Goal: Task Accomplishment & Management: Manage account settings

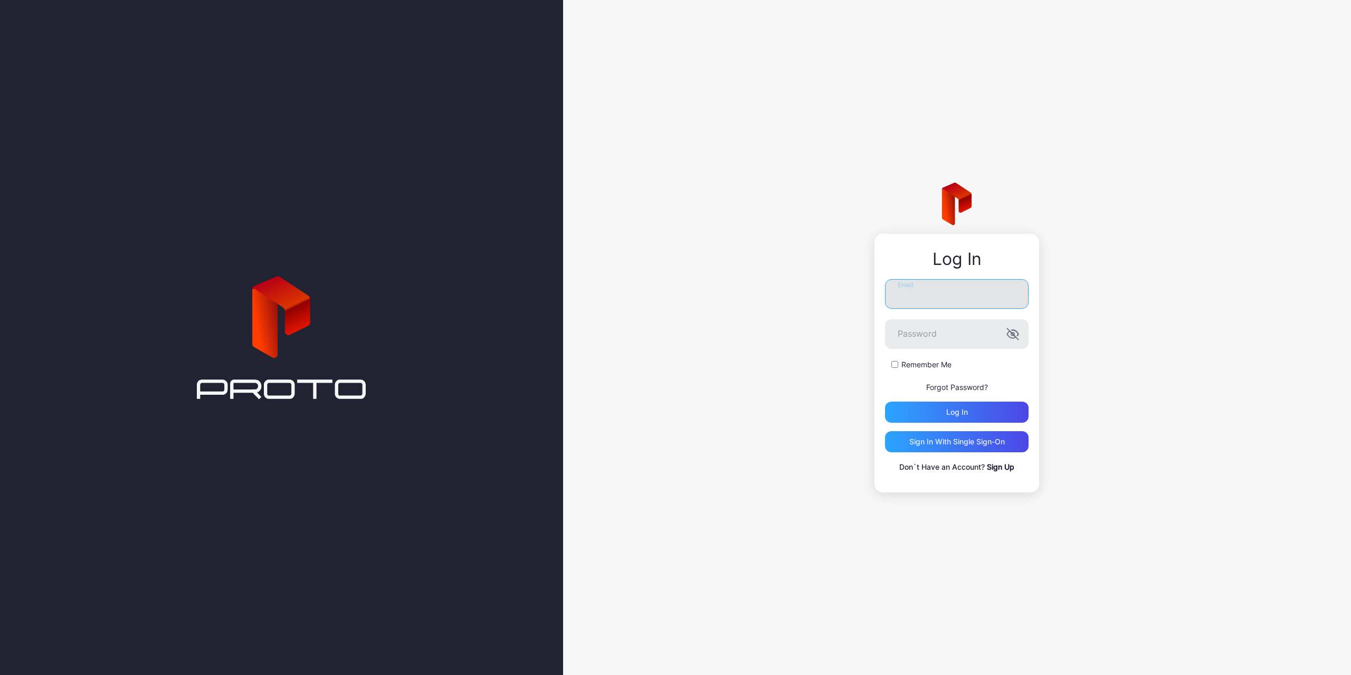
click at [993, 296] on input "Email" at bounding box center [957, 294] width 144 height 30
paste input "**********"
type input "**********"
click at [955, 419] on div "Log in" at bounding box center [957, 412] width 144 height 21
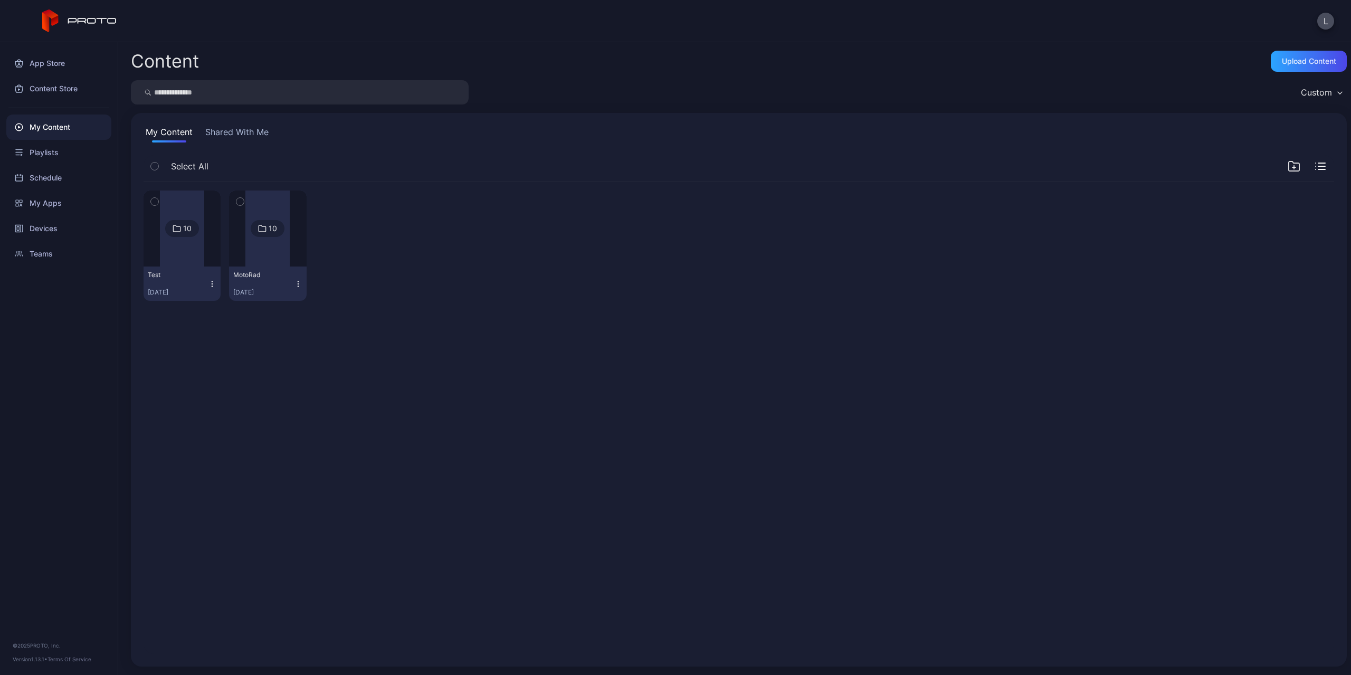
click at [255, 252] on div at bounding box center [267, 228] width 44 height 76
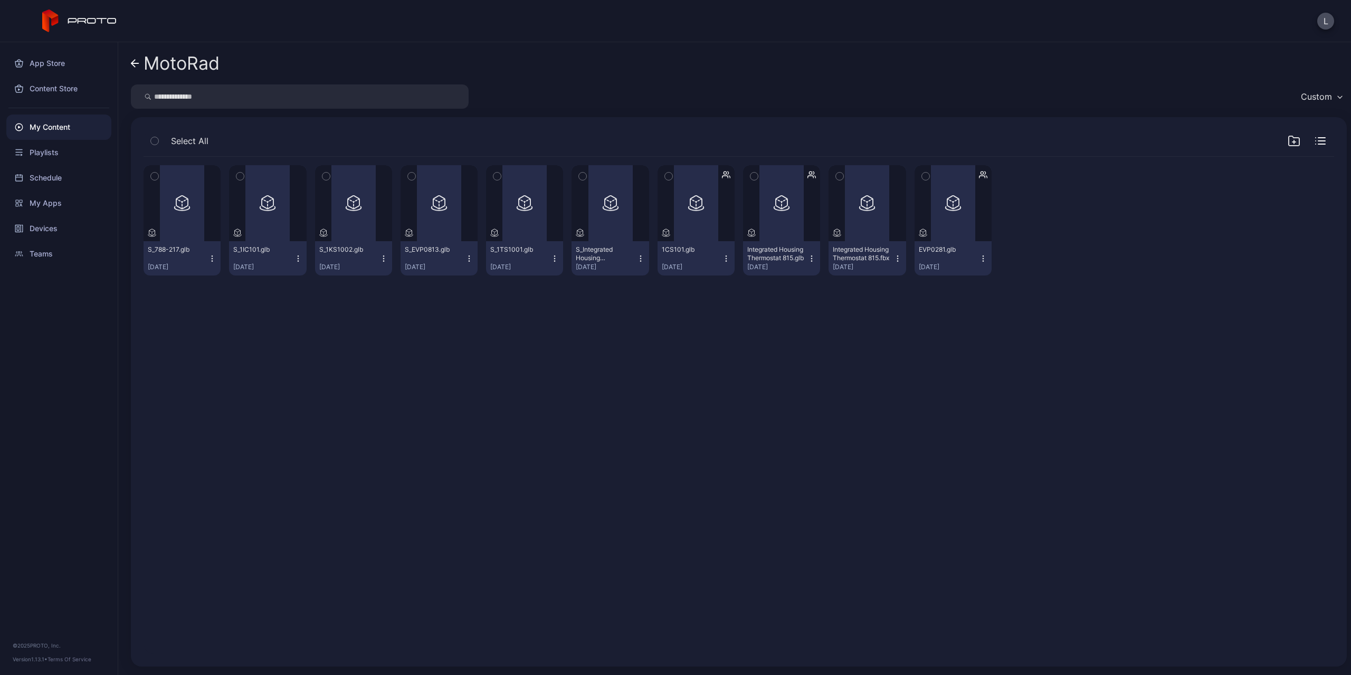
click at [260, 323] on div "Preview S_788-217.glb [DATE] Preview S_1IC101.glb [DATE] Preview S_1KS1002.glb …" at bounding box center [738, 405] width 1207 height 514
click at [455, 221] on div "Preview" at bounding box center [439, 203] width 77 height 76
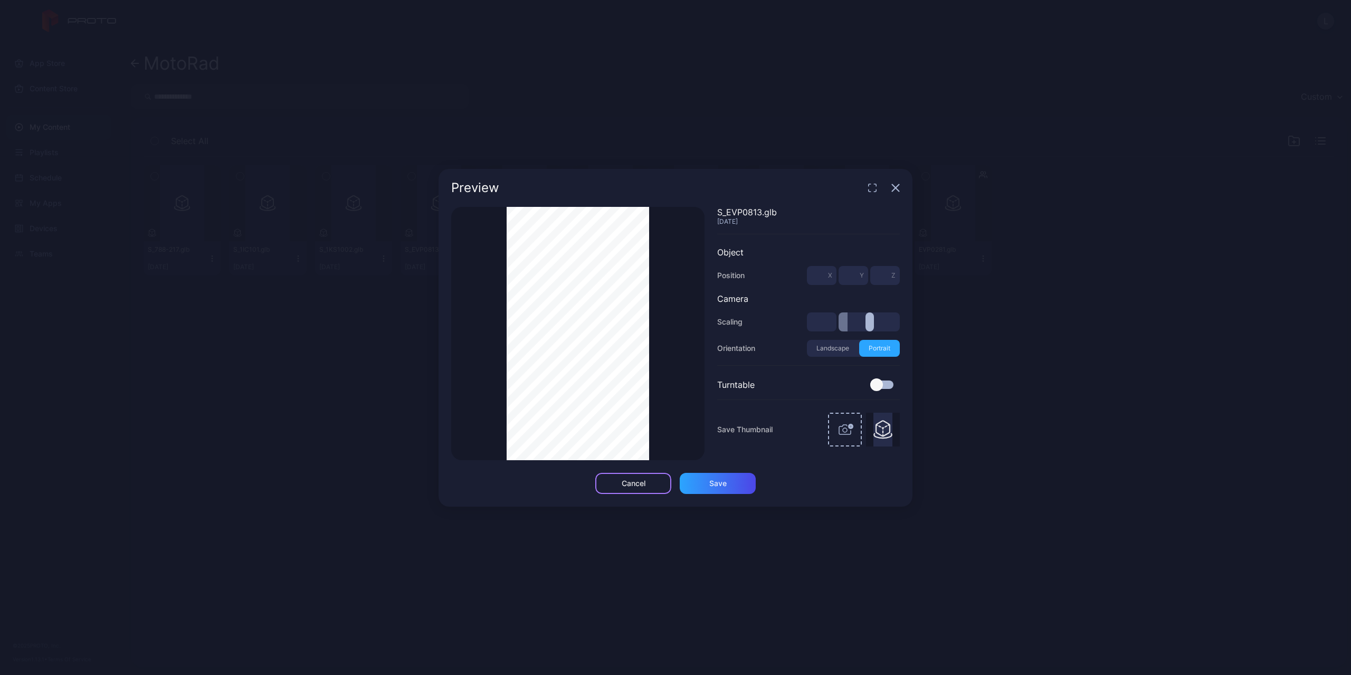
click at [649, 481] on div "Cancel" at bounding box center [633, 483] width 76 height 21
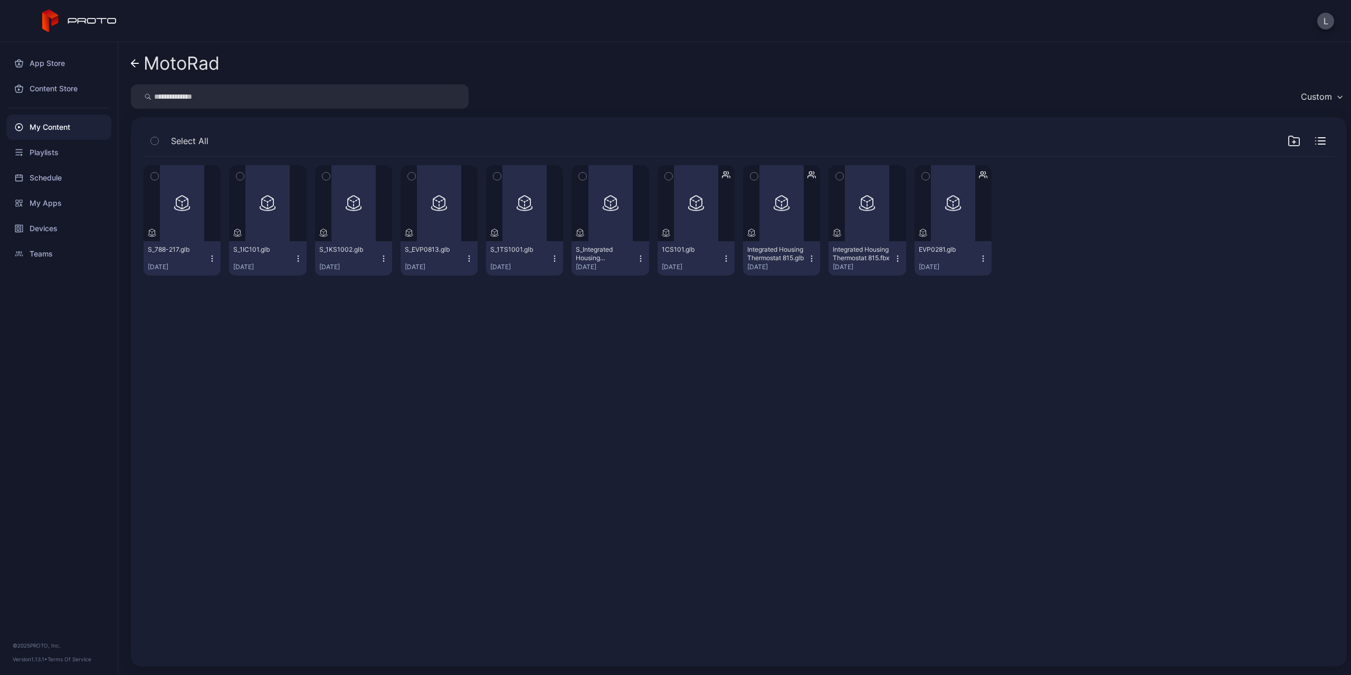
click at [465, 262] on icon "button" at bounding box center [469, 258] width 8 height 8
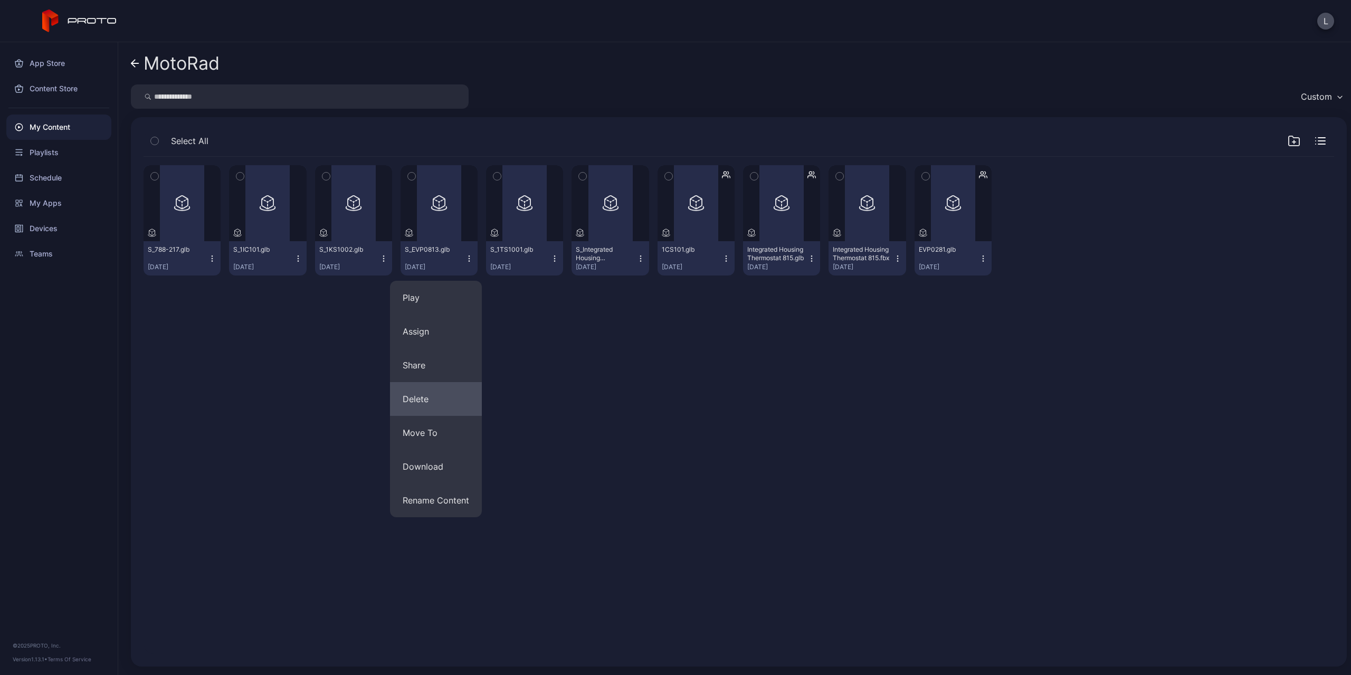
click at [439, 393] on button "Delete" at bounding box center [436, 399] width 92 height 34
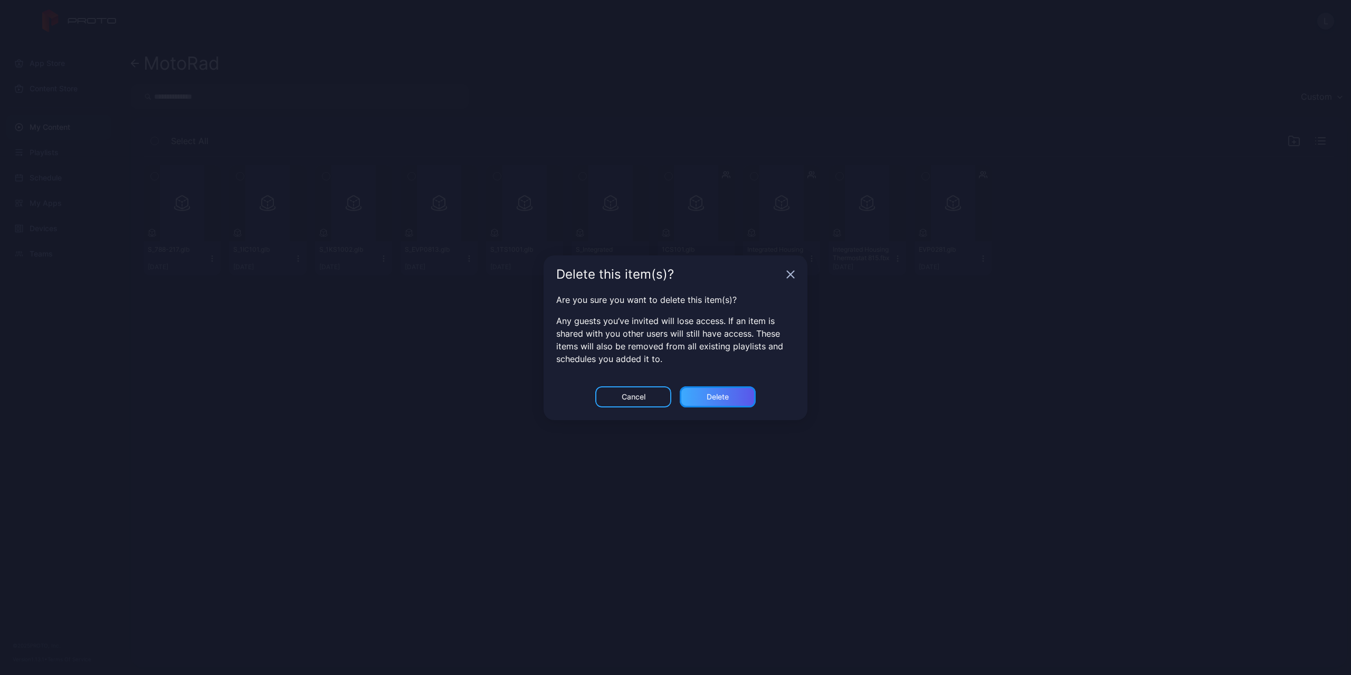
click at [699, 394] on div "Delete" at bounding box center [718, 396] width 76 height 21
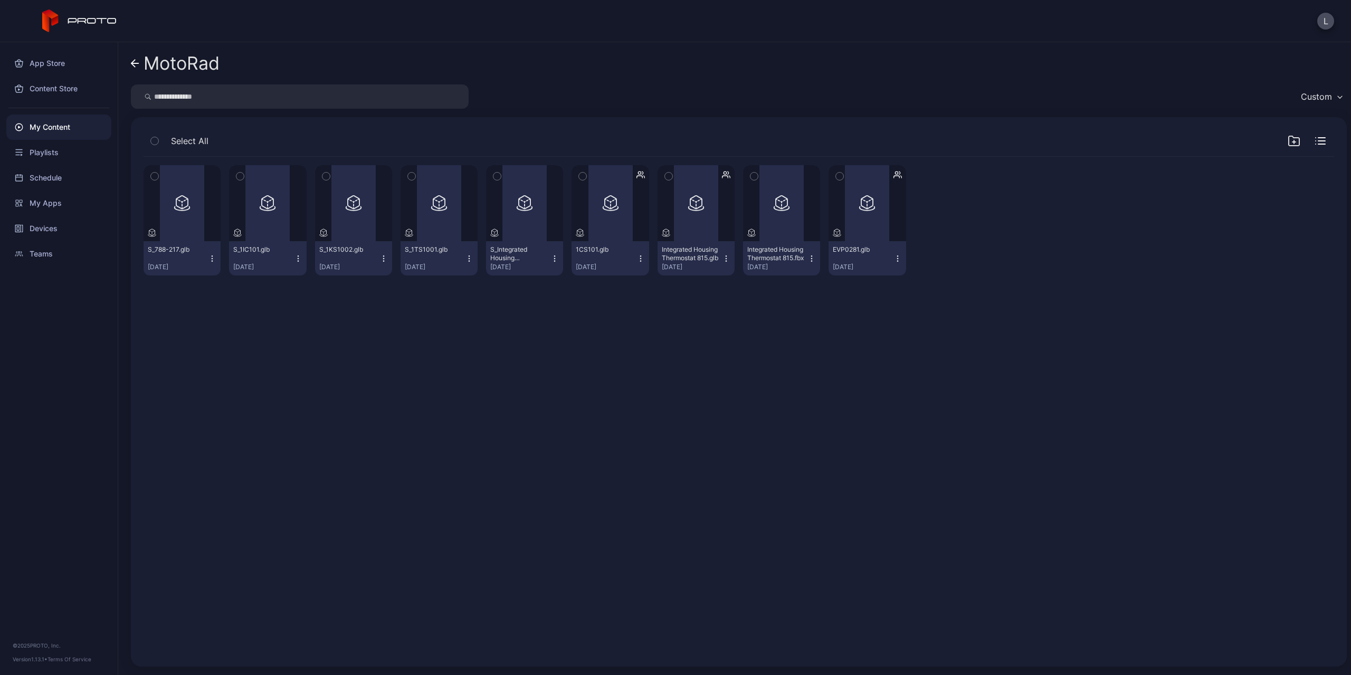
click at [60, 131] on div "My Content" at bounding box center [58, 127] width 105 height 25
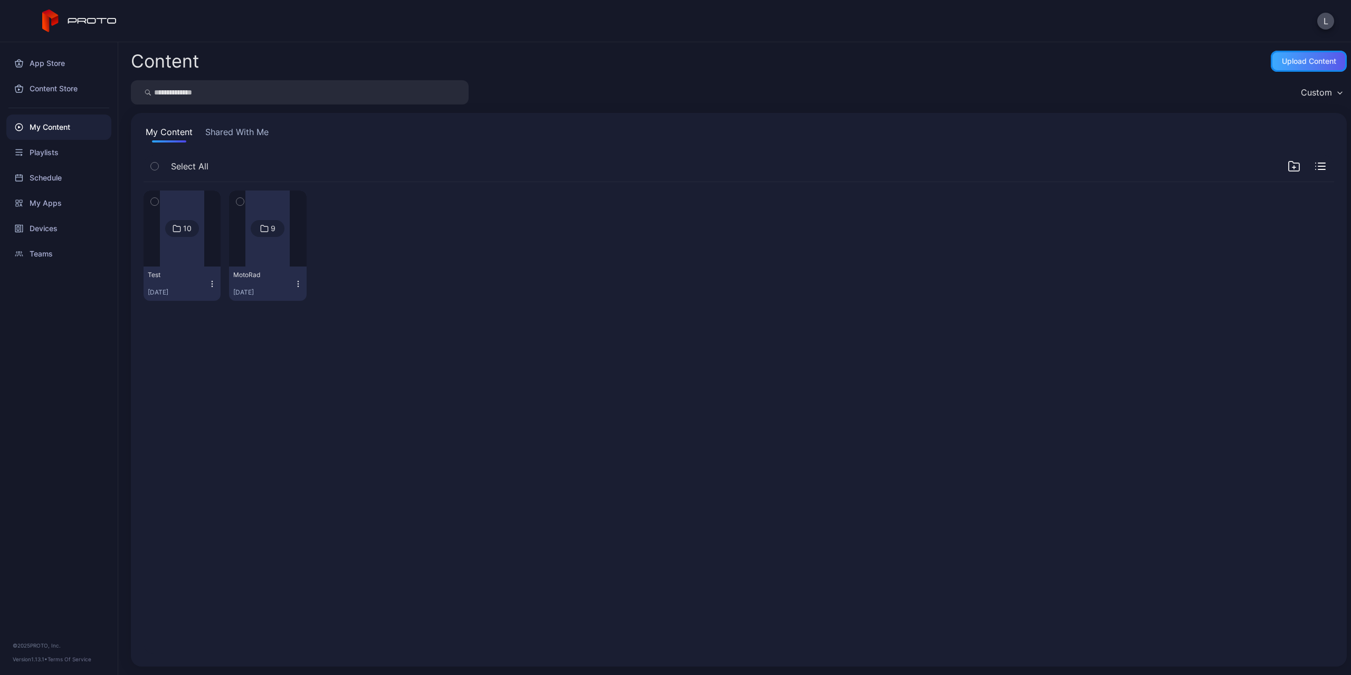
click at [1274, 66] on div "Upload Content" at bounding box center [1309, 61] width 76 height 21
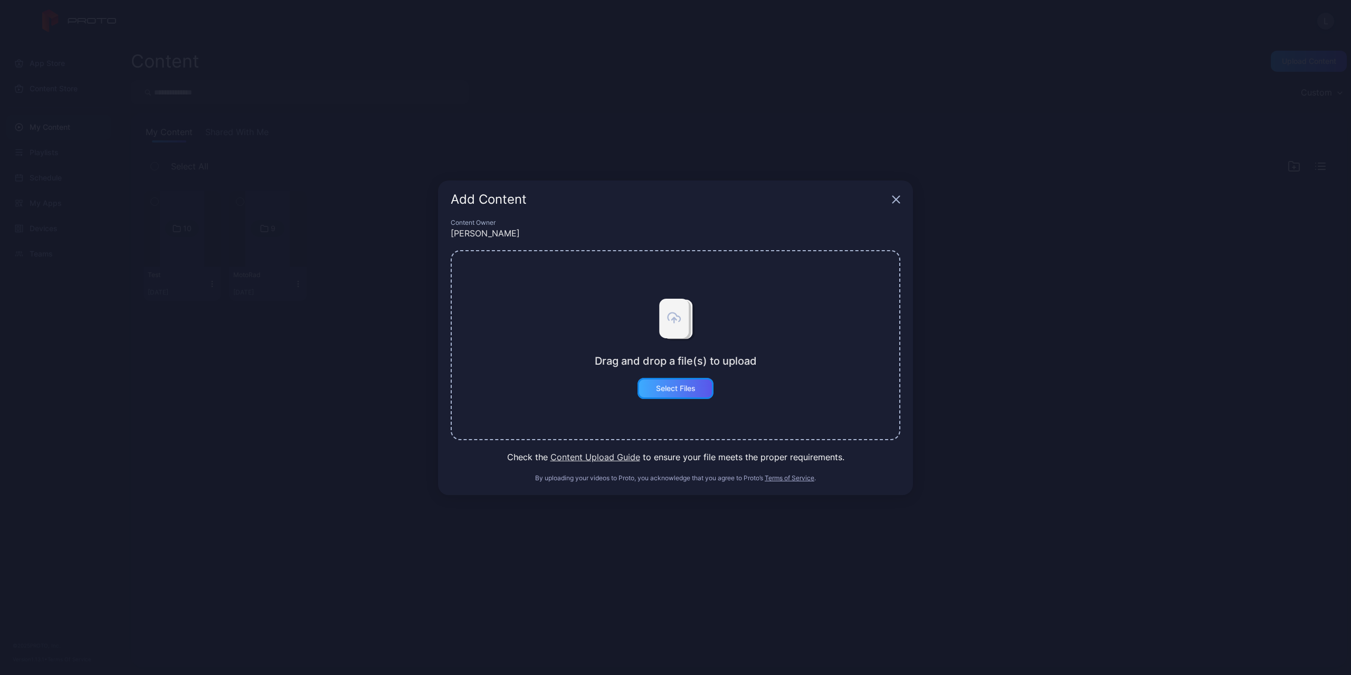
click at [681, 385] on div "Select Files" at bounding box center [676, 388] width 40 height 8
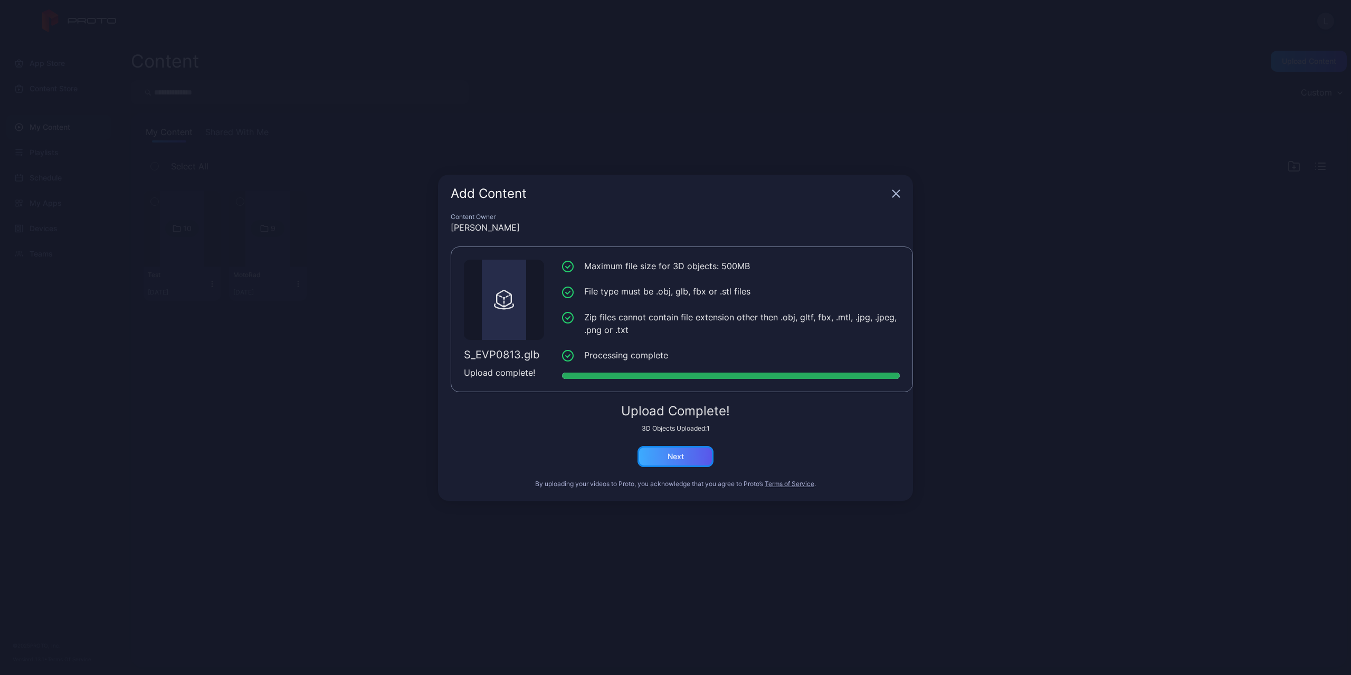
click at [688, 455] on div "Next" at bounding box center [675, 456] width 76 height 21
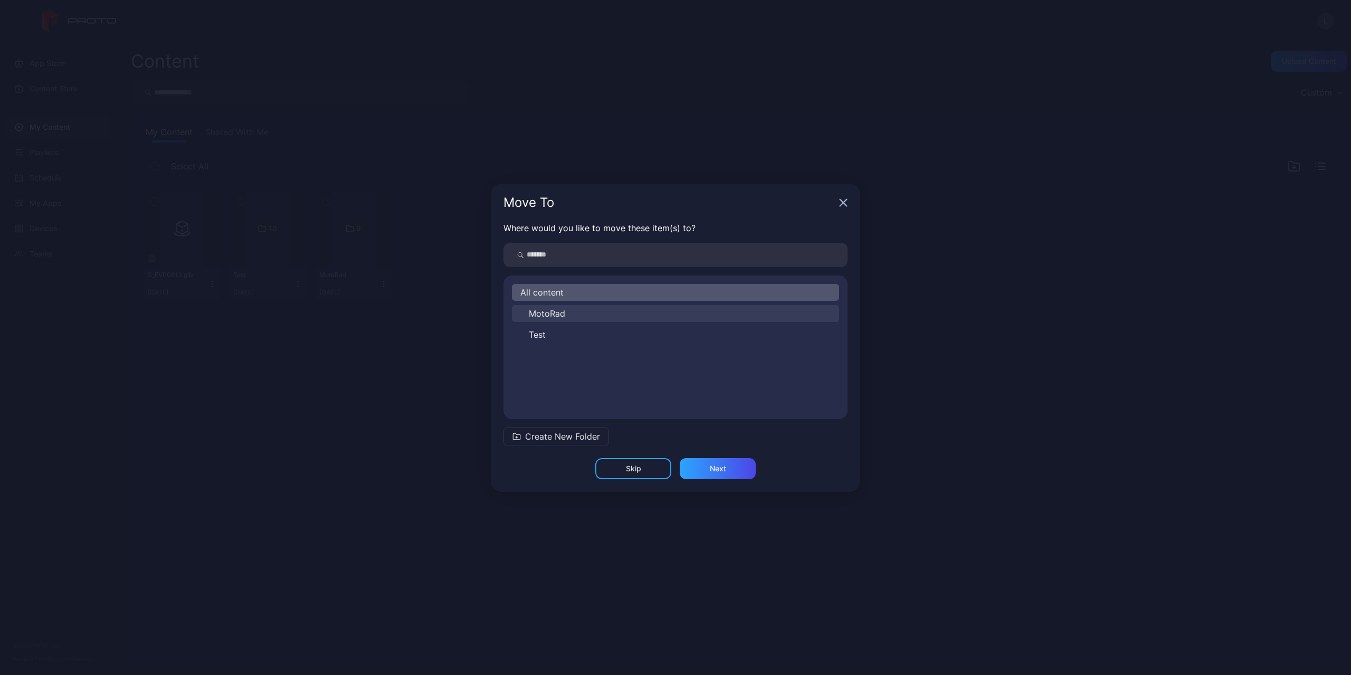
click at [616, 313] on button "MotoRad" at bounding box center [675, 313] width 327 height 17
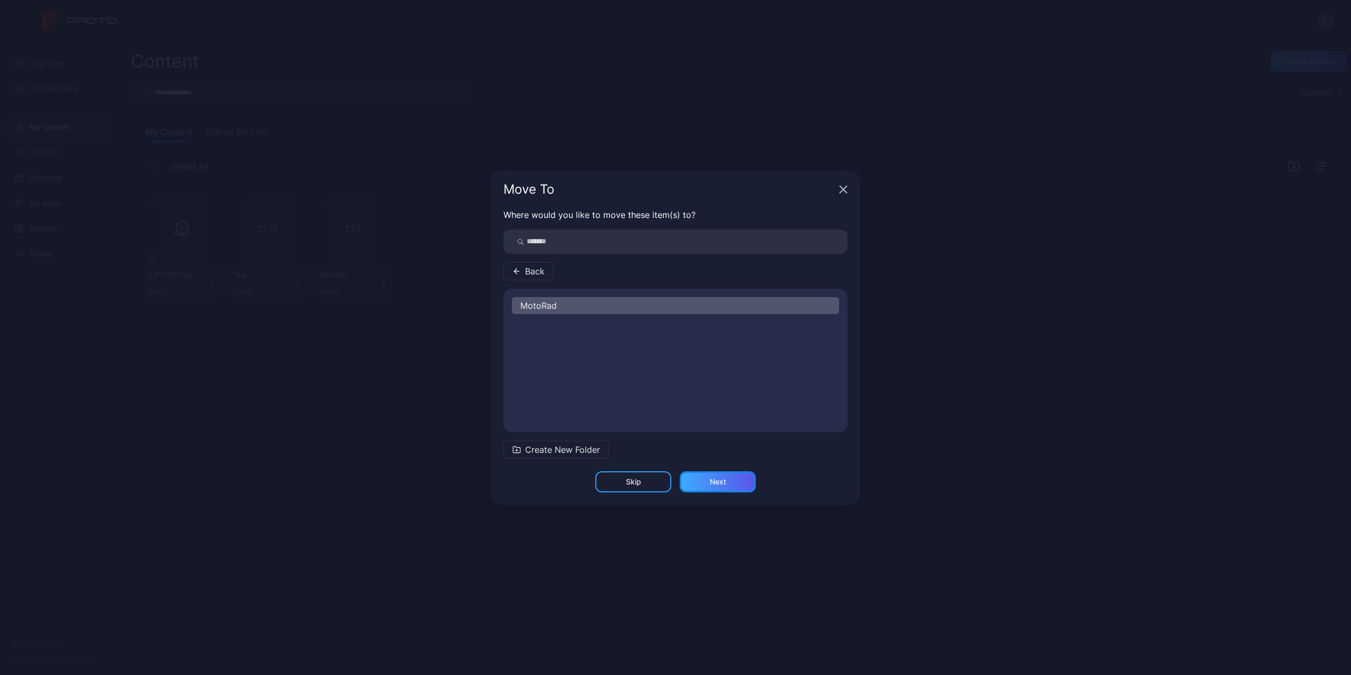
click at [704, 483] on div "Next" at bounding box center [718, 481] width 76 height 21
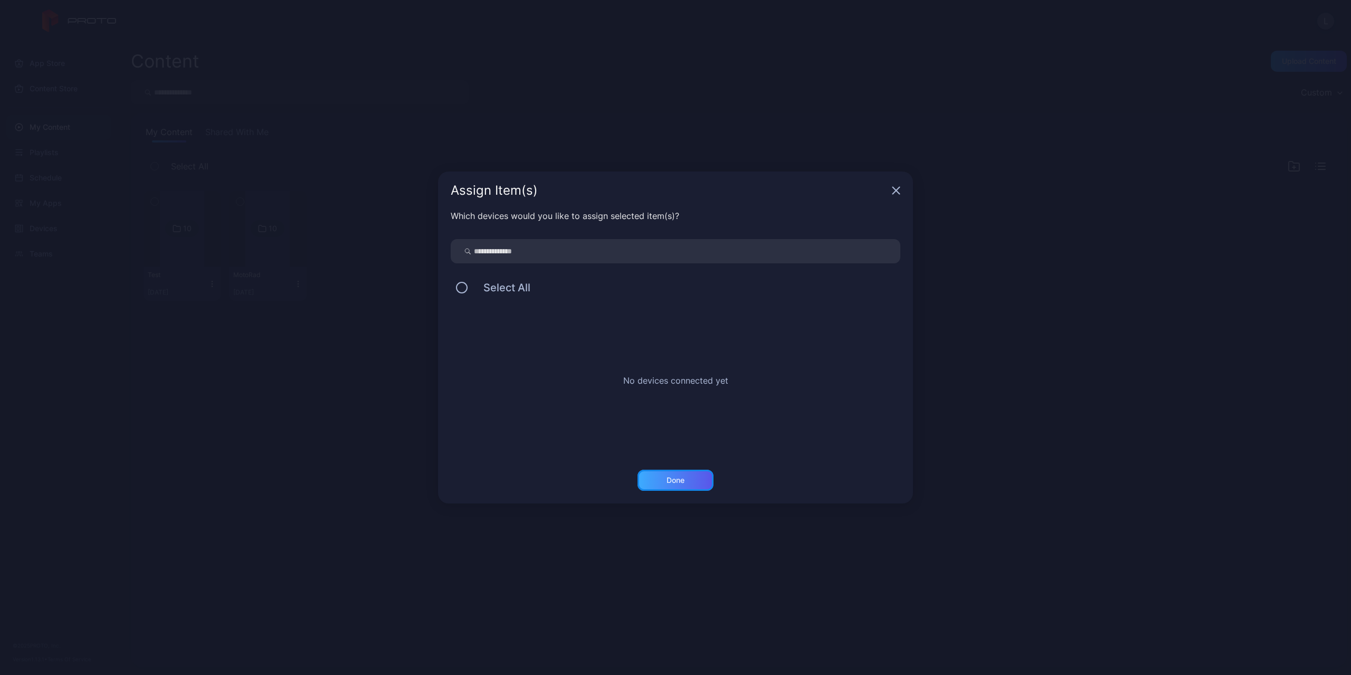
click at [702, 483] on div "Done" at bounding box center [675, 480] width 76 height 21
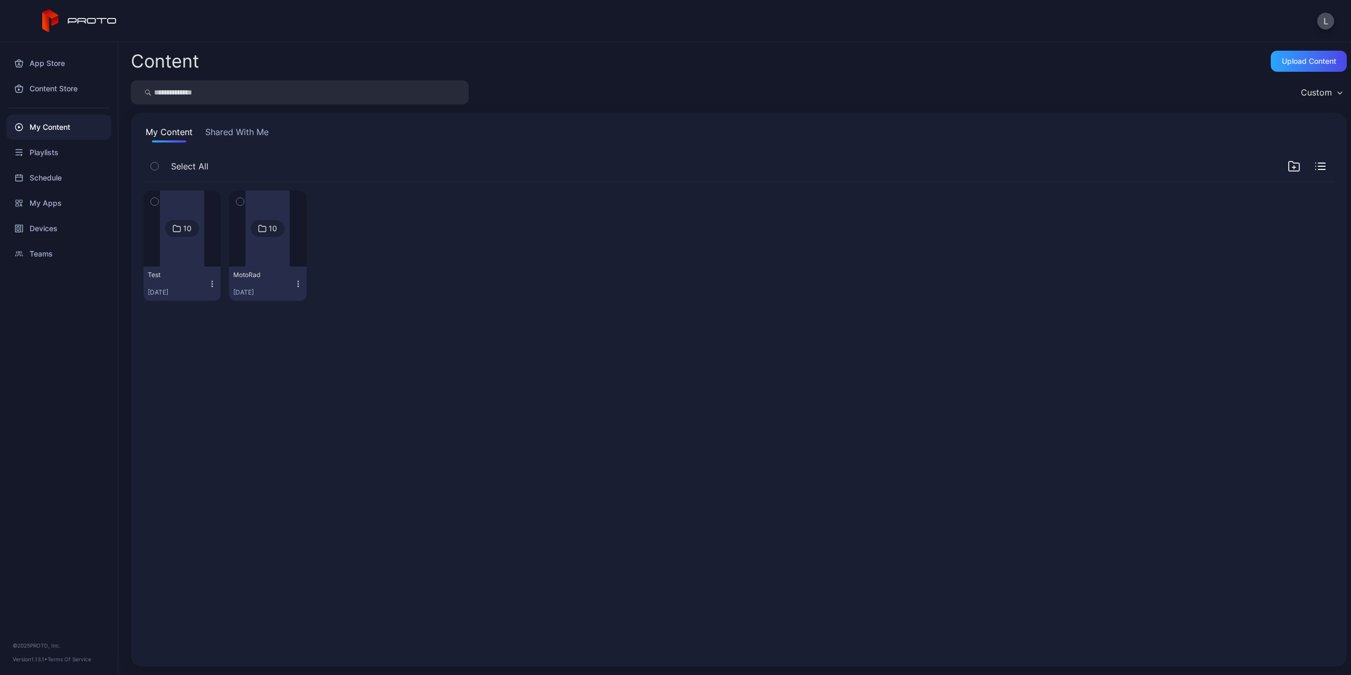
click at [291, 258] on div at bounding box center [268, 228] width 76 height 76
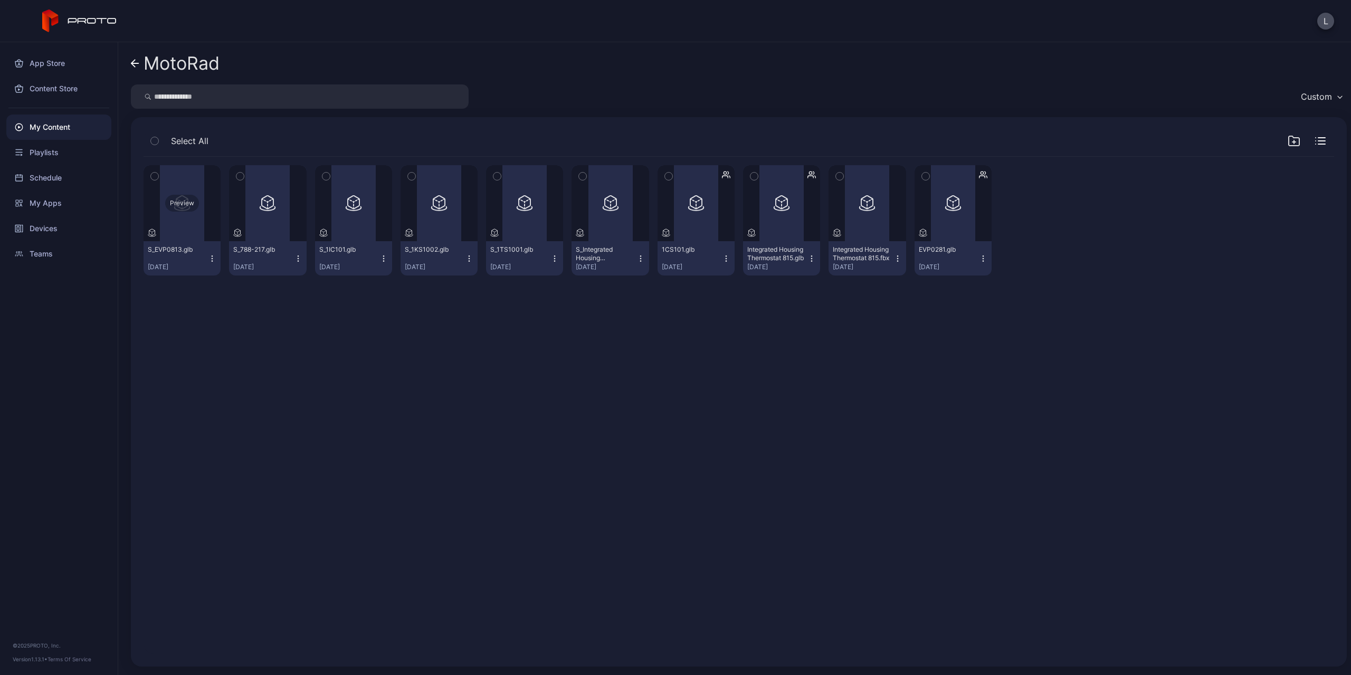
click at [192, 227] on div "Preview" at bounding box center [182, 203] width 77 height 76
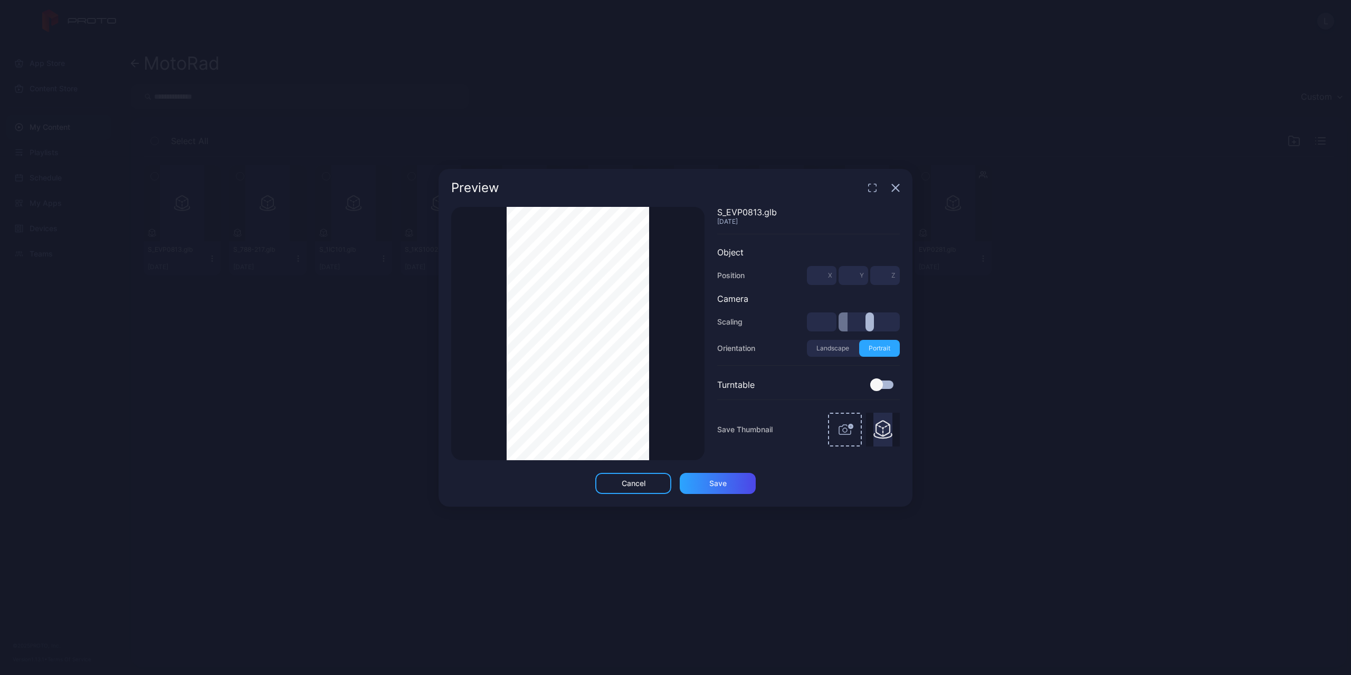
click at [695, 330] on div "Thumbnail Saved" at bounding box center [577, 333] width 253 height 253
click at [895, 187] on icon "button" at bounding box center [895, 187] width 7 height 7
